Goal: Information Seeking & Learning: Learn about a topic

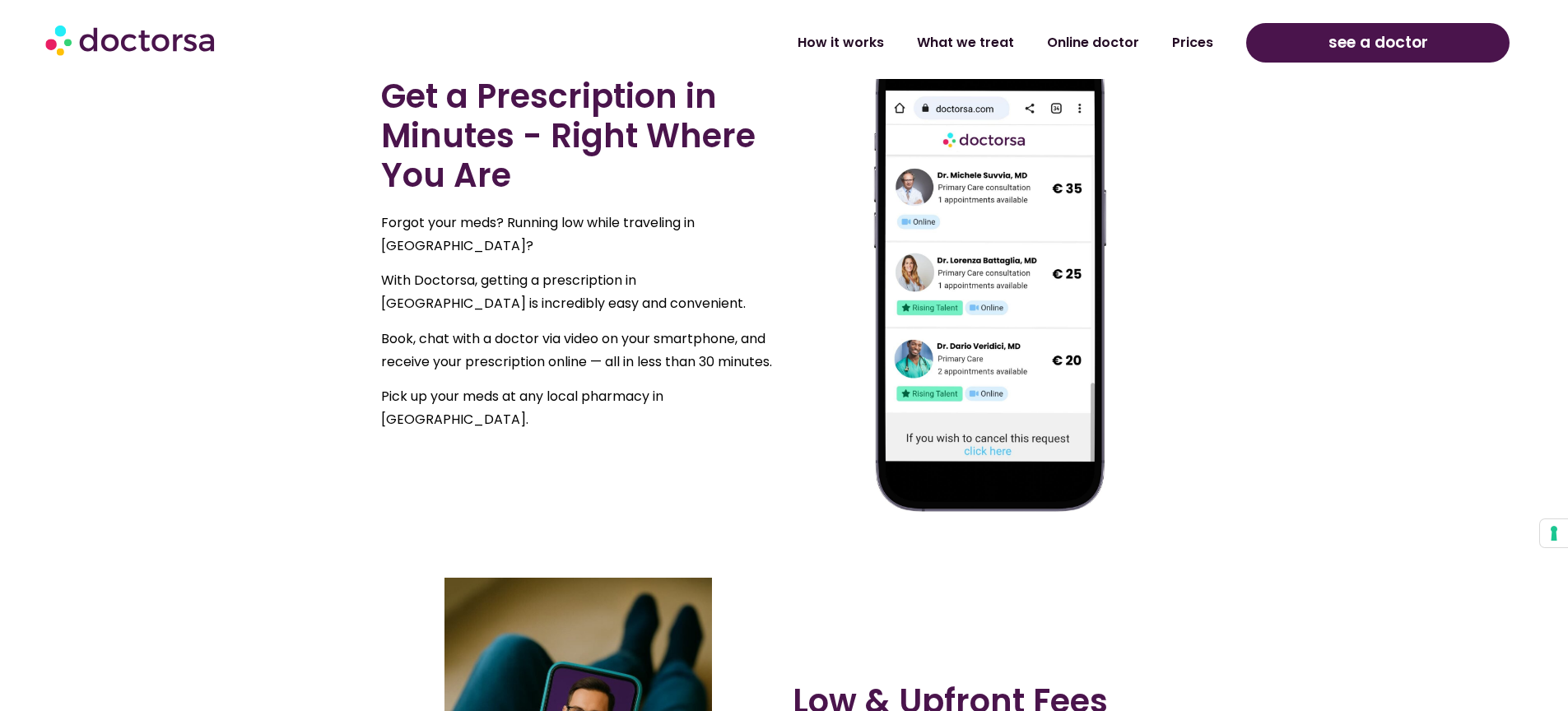
scroll to position [945, 0]
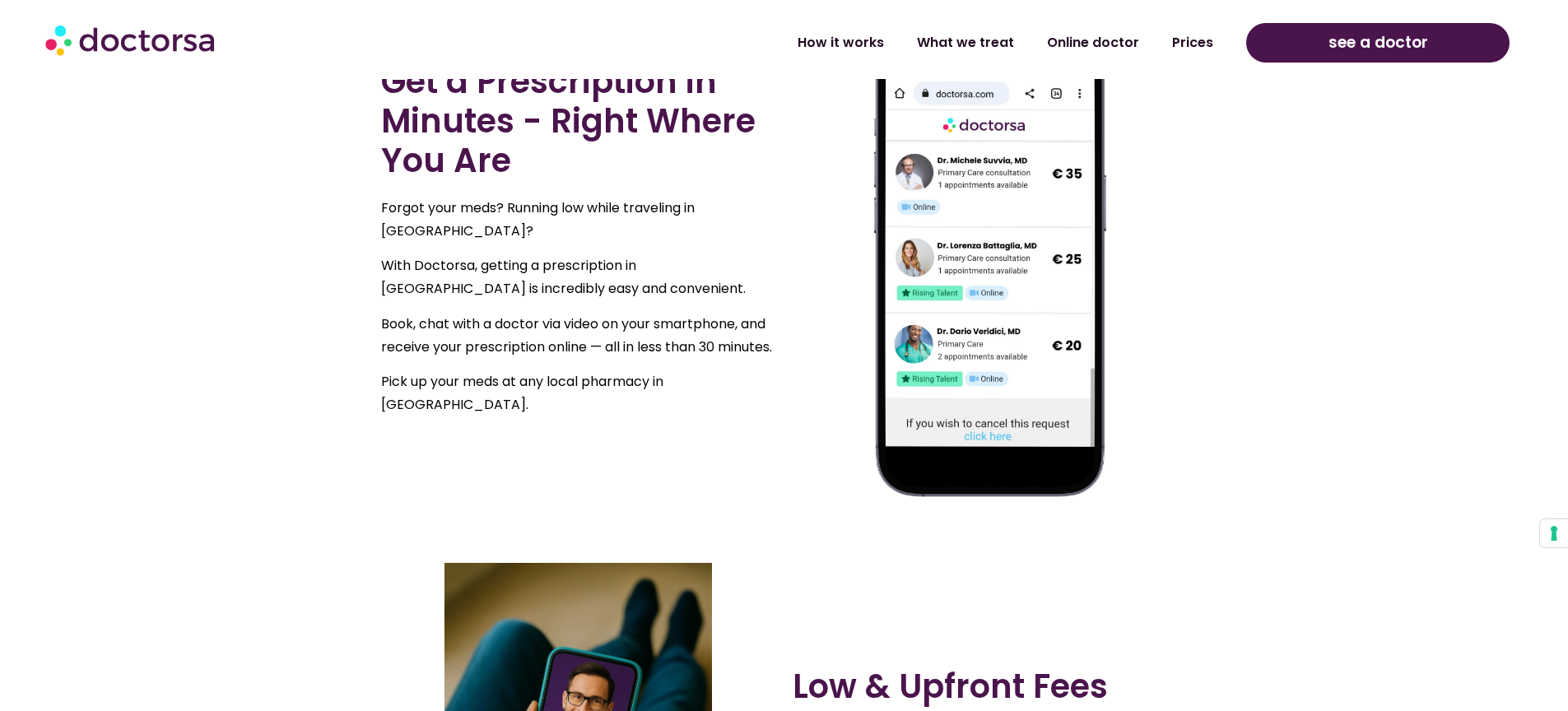
drag, startPoint x: 483, startPoint y: 259, endPoint x: 811, endPoint y: 255, distance: 328.0
click at [811, 255] on div "Get a Prescription in Minutes - Right Where You Are Forgot your meds? Running l…" at bounding box center [784, 244] width 823 height 537
click at [701, 254] on p "With Doctorsa, getting a prescription in Berlin is incredibly easy and convenie…" at bounding box center [579, 277] width 395 height 46
drag, startPoint x: 755, startPoint y: 248, endPoint x: 492, endPoint y: 252, distance: 263.0
click at [497, 254] on p "With Doctorsa, getting a prescription in Berlin is incredibly easy and convenie…" at bounding box center [579, 277] width 395 height 46
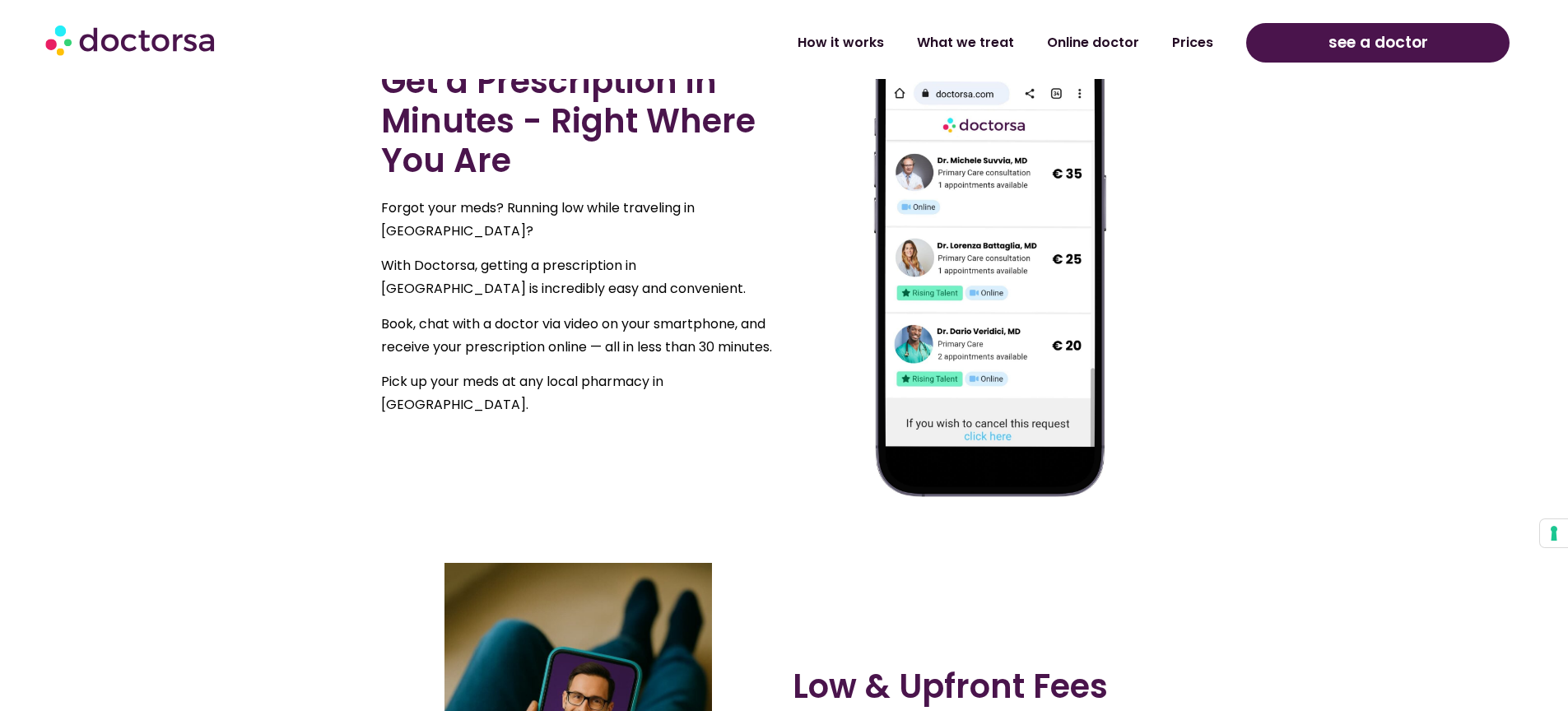
click at [391, 263] on p "With Doctorsa, getting a prescription in Berlin is incredibly easy and convenie…" at bounding box center [579, 277] width 395 height 46
drag, startPoint x: 374, startPoint y: 274, endPoint x: 606, endPoint y: 276, distance: 232.0
click at [606, 276] on div "Get a Prescription in Minutes - Right Where You Are Forgot your meds? Running l…" at bounding box center [578, 244] width 411 height 537
click at [444, 316] on p "Book, chat with a doctor via video on your smartphone, and receive your prescri…" at bounding box center [579, 336] width 395 height 46
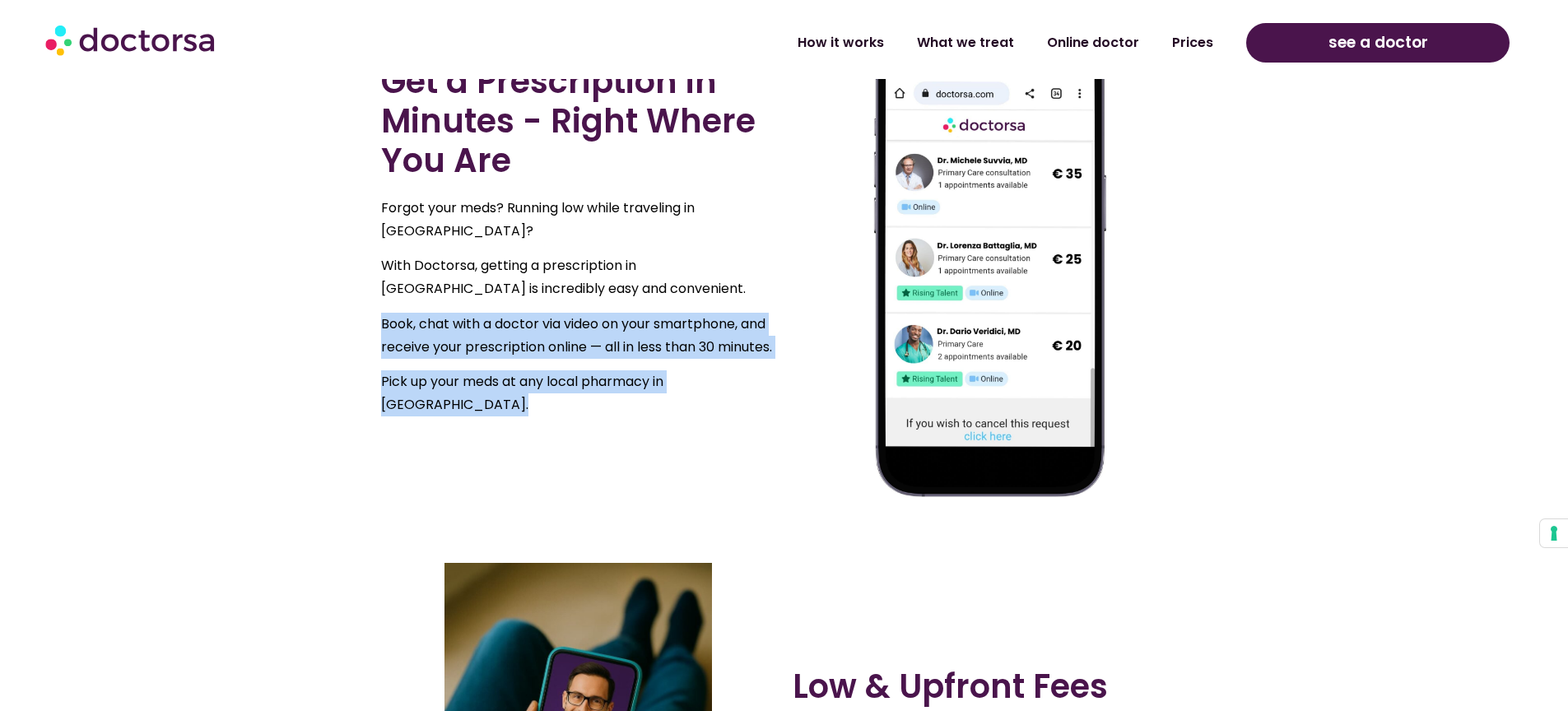
drag, startPoint x: 378, startPoint y: 308, endPoint x: 787, endPoint y: 303, distance: 409.0
click at [787, 303] on div "Get a Prescription in Minutes - Right Where You Are Forgot your meds? Running l…" at bounding box center [784, 244] width 823 height 537
click at [435, 336] on p "Book, chat with a doctor via video on your smartphone, and receive your prescri…" at bounding box center [579, 336] width 395 height 46
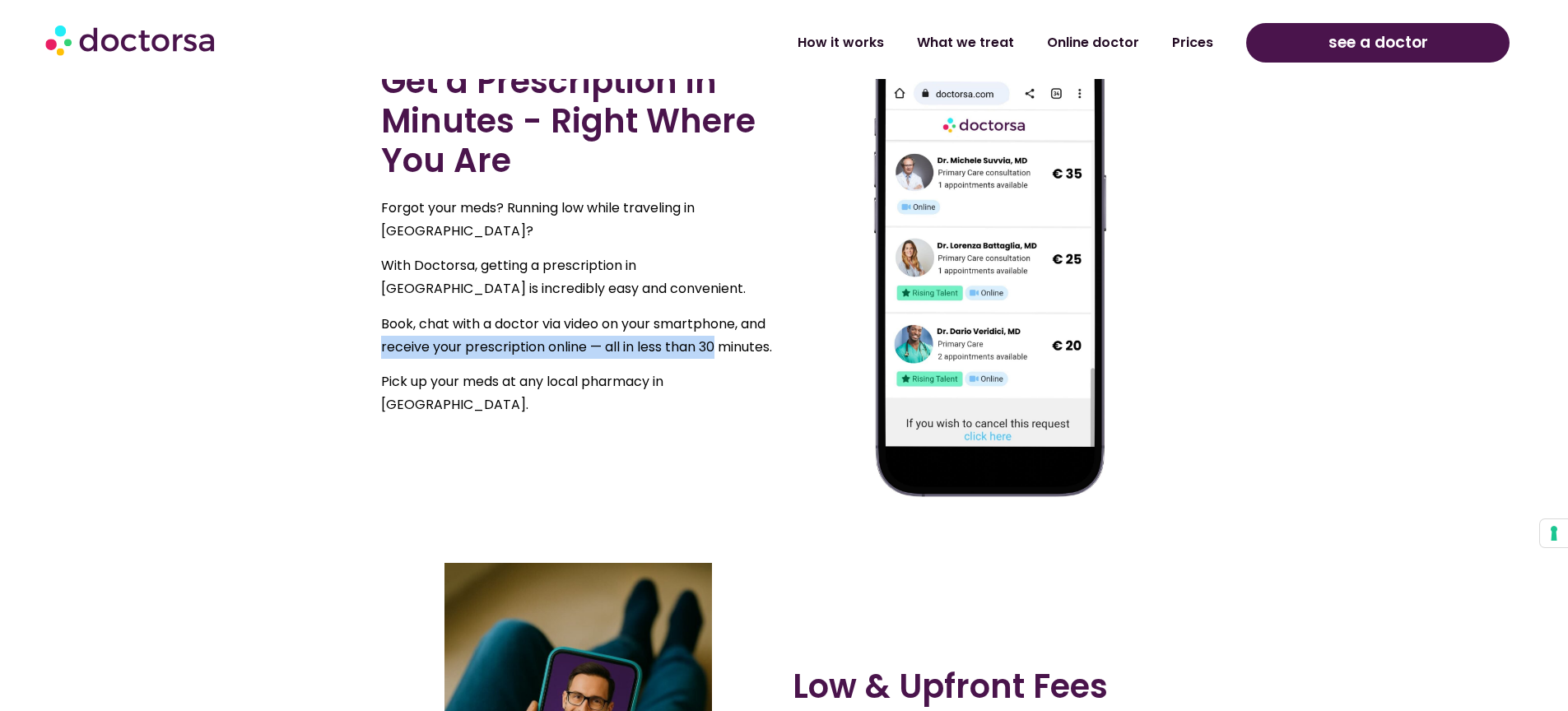
drag, startPoint x: 379, startPoint y: 336, endPoint x: 732, endPoint y: 332, distance: 353.0
click at [732, 332] on div "Get a Prescription in Minutes - Right Where You Are Forgot your meds? Running l…" at bounding box center [578, 244] width 411 height 537
click at [386, 346] on p "Book, chat with a doctor via video on your smartphone, and receive your prescri…" at bounding box center [579, 336] width 395 height 46
drag, startPoint x: 370, startPoint y: 354, endPoint x: 520, endPoint y: 350, distance: 150.1
click at [520, 350] on section "Get a Prescription in Minutes - Right Where You Are Forgot your meds? Running l…" at bounding box center [784, 244] width 1568 height 537
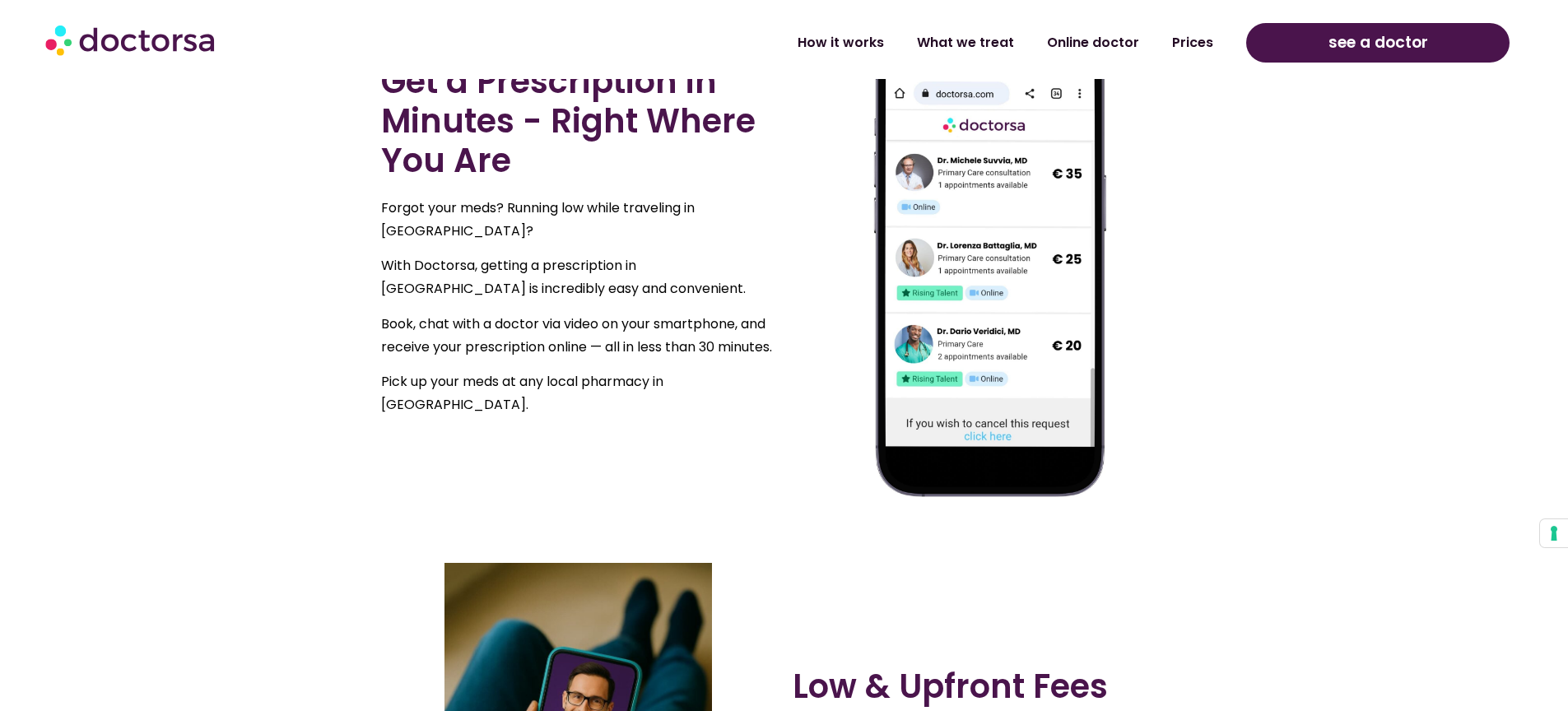
click at [442, 377] on div "Forgot your meds? Running low while traveling in Germany? With Doctorsa, gettin…" at bounding box center [579, 306] width 395 height 220
drag, startPoint x: 391, startPoint y: 387, endPoint x: 797, endPoint y: 393, distance: 406.0
click at [799, 389] on div "Get a Prescription in Minutes - Right Where You Are Forgot your meds? Running l…" at bounding box center [784, 244] width 823 height 537
click at [683, 408] on div "Forgot your meds? Running low while traveling in Germany? With Doctorsa, gettin…" at bounding box center [579, 312] width 395 height 232
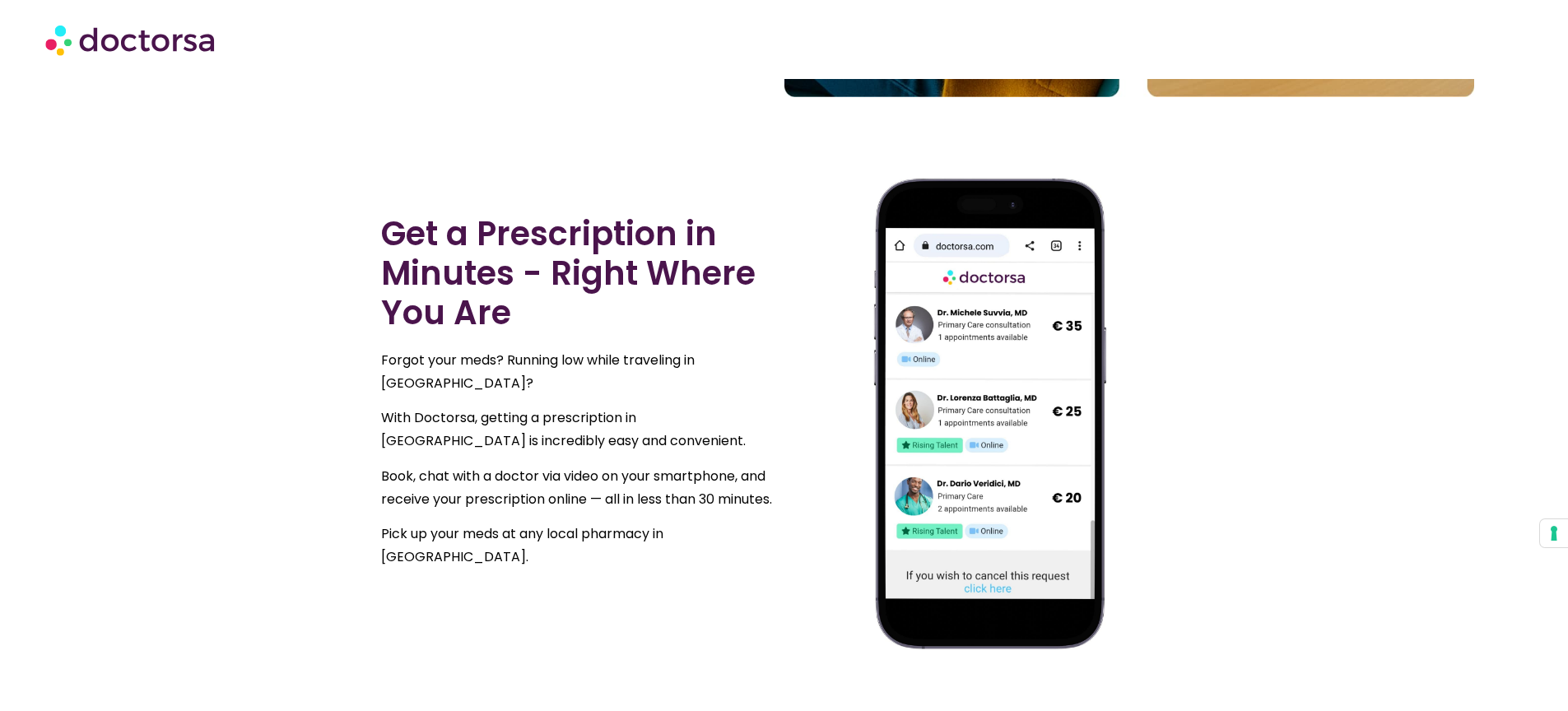
scroll to position [763, 0]
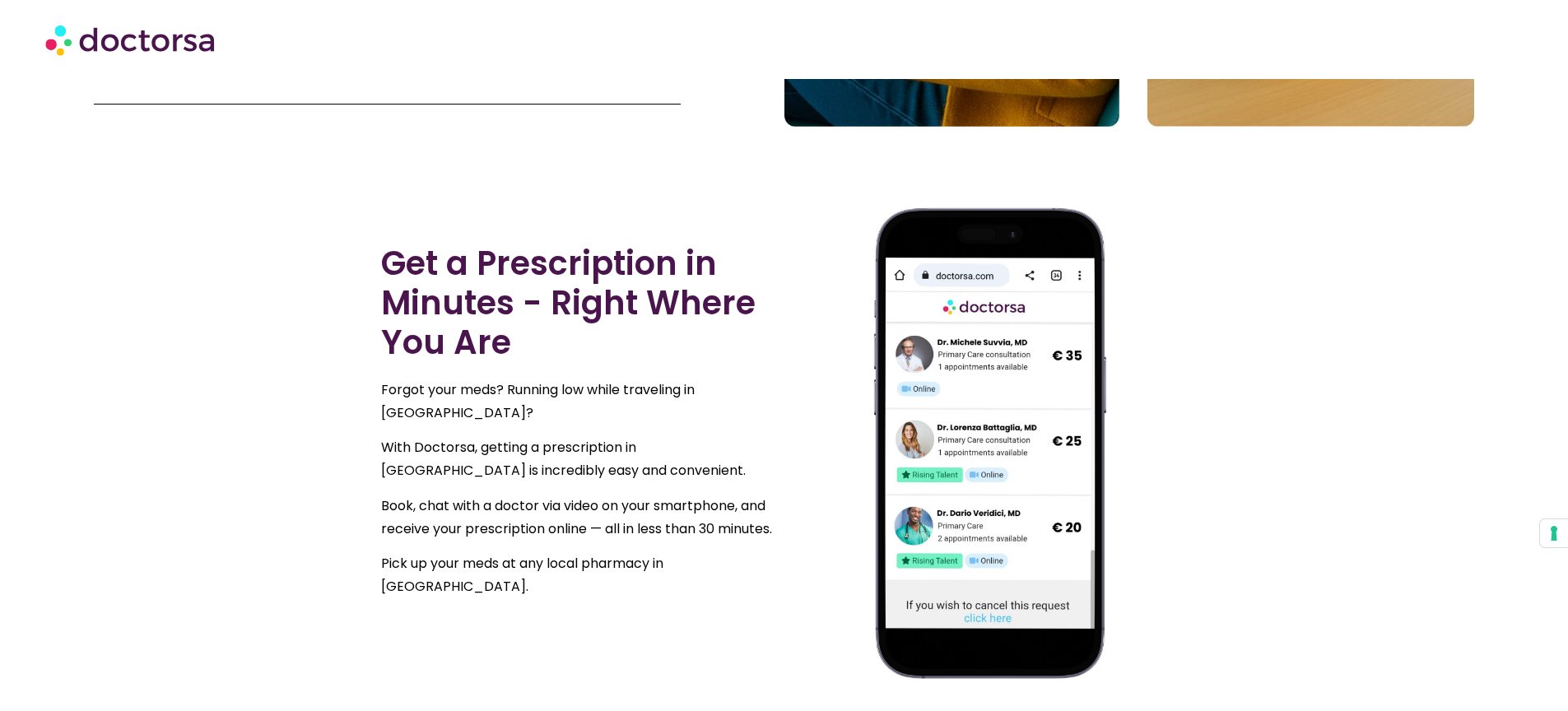
click at [1051, 301] on img at bounding box center [989, 442] width 265 height 471
click at [1027, 408] on img at bounding box center [989, 442] width 265 height 471
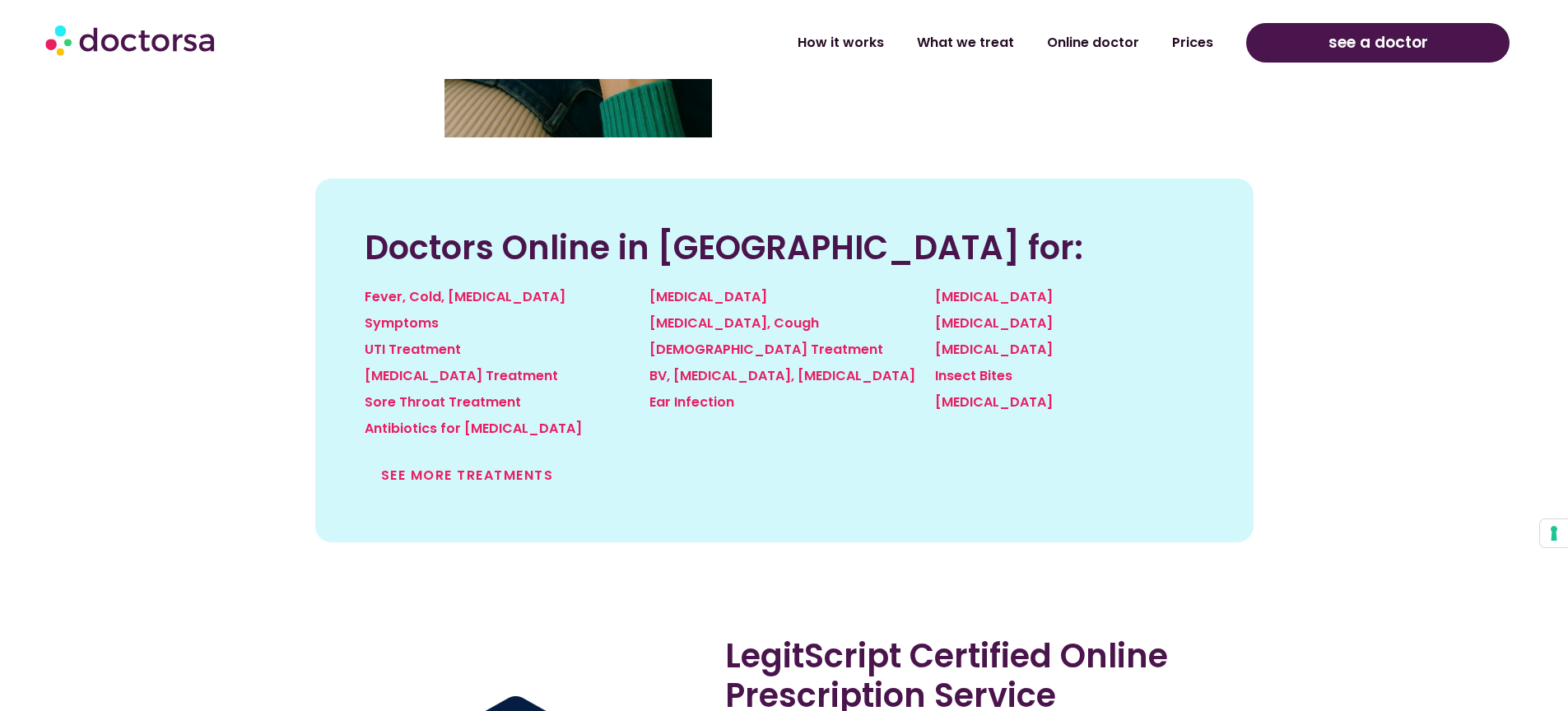
scroll to position [1780, 0]
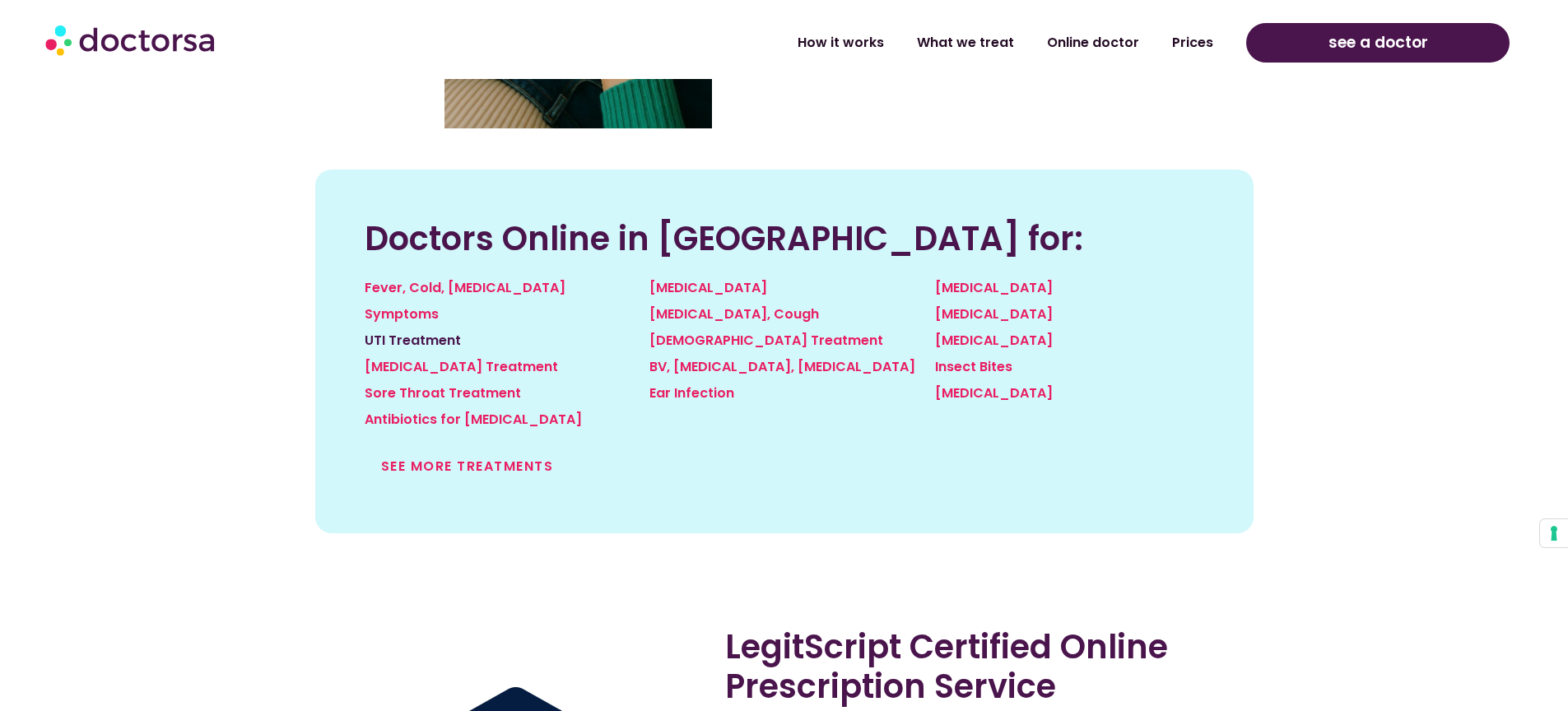
click at [439, 330] on link "UTI Treatment" at bounding box center [412, 340] width 96 height 19
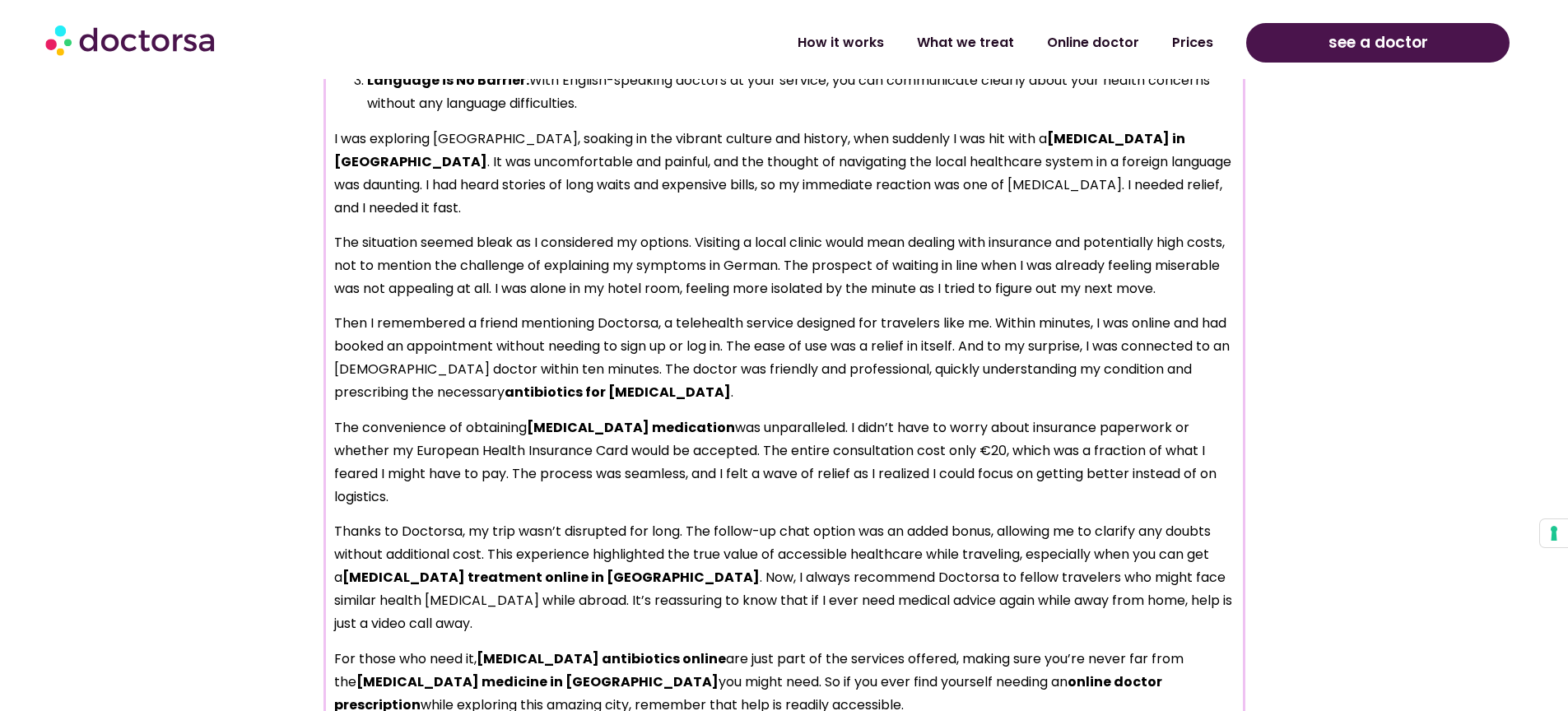
scroll to position [1543, 0]
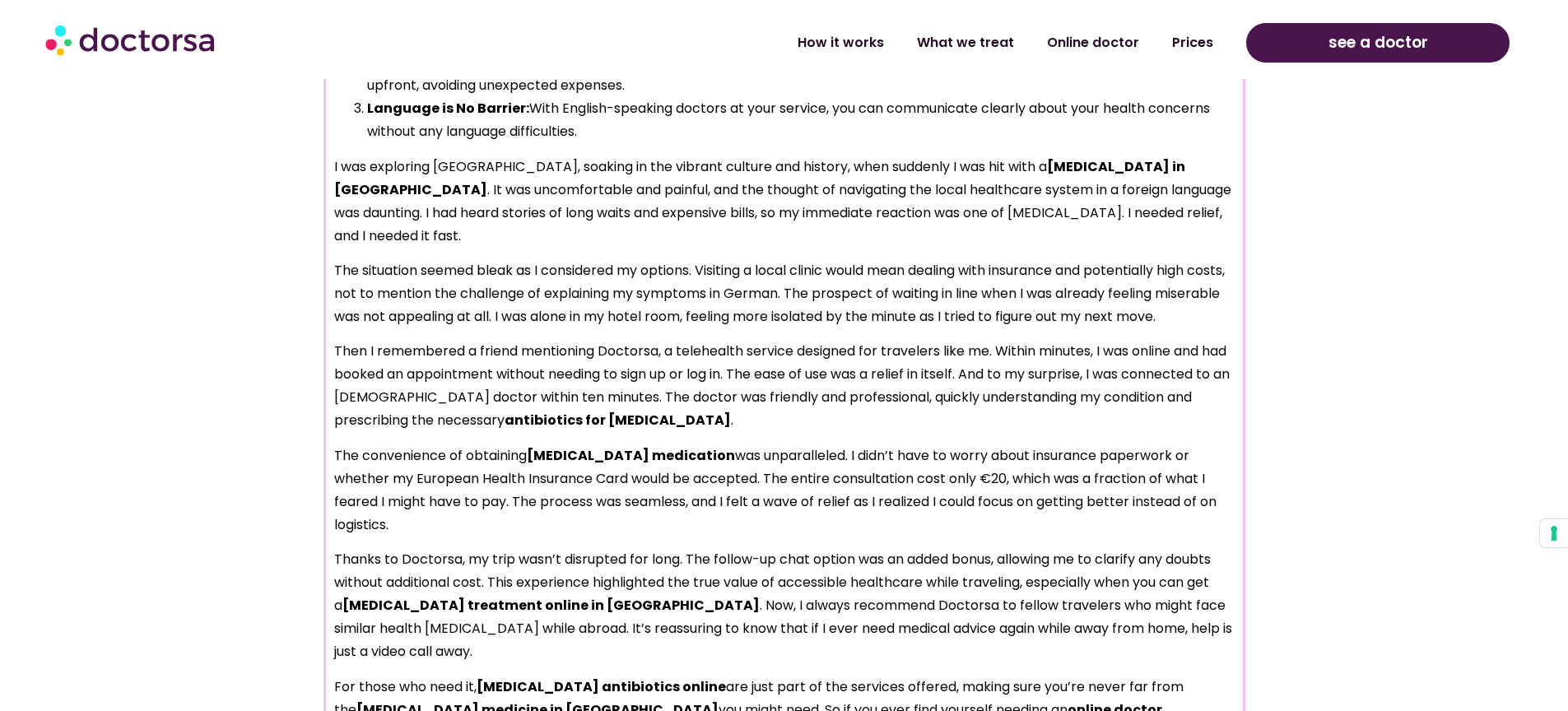
drag, startPoint x: 357, startPoint y: 455, endPoint x: 407, endPoint y: 534, distance: 93.5
click at [407, 534] on p "The convenience of obtaining [MEDICAL_DATA] medication was unparalleled. I didn…" at bounding box center [784, 490] width 901 height 92
